Goal: Find specific page/section: Find specific page/section

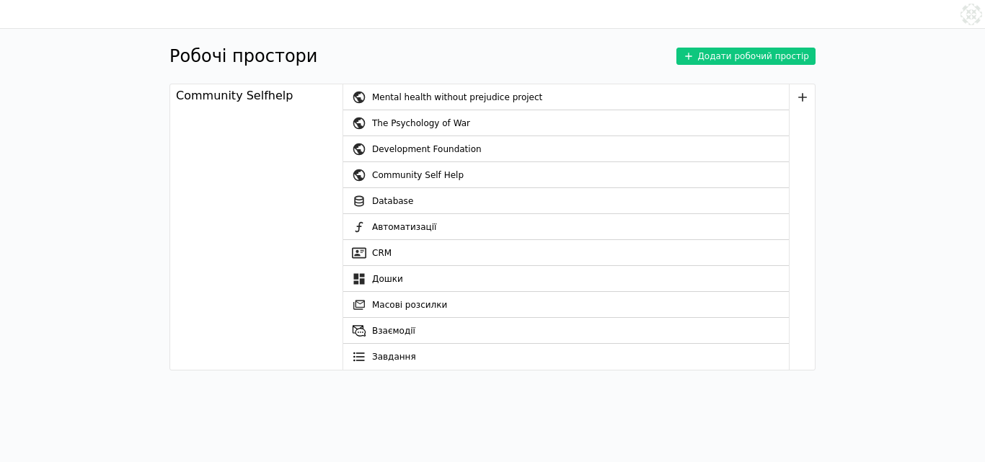
click at [426, 182] on div "Community Self Help" at bounding box center [580, 175] width 417 height 26
